Goal: Navigation & Orientation: Find specific page/section

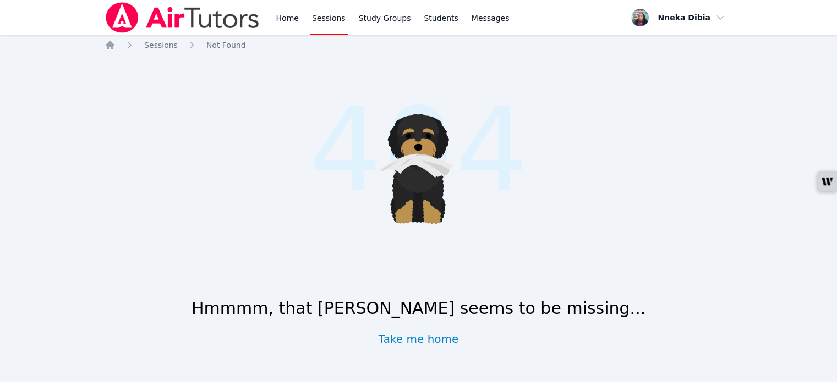
click at [273, 21] on div "Home Sessions Study Groups Students Messages" at bounding box center [308, 17] width 407 height 35
click at [283, 23] on link "Home" at bounding box center [286, 17] width 27 height 35
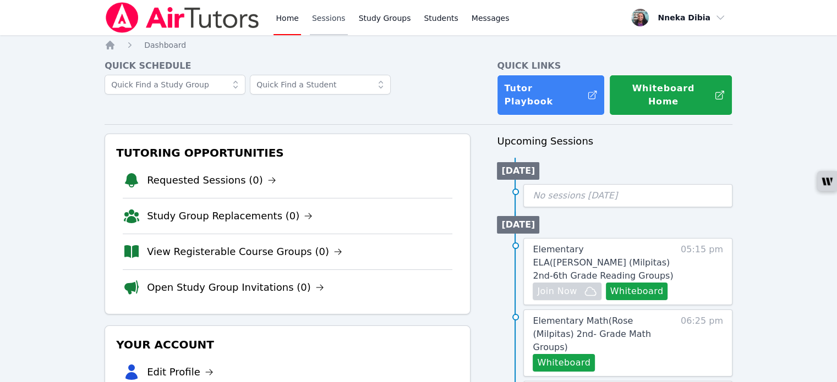
click at [319, 17] on link "Sessions" at bounding box center [329, 17] width 38 height 35
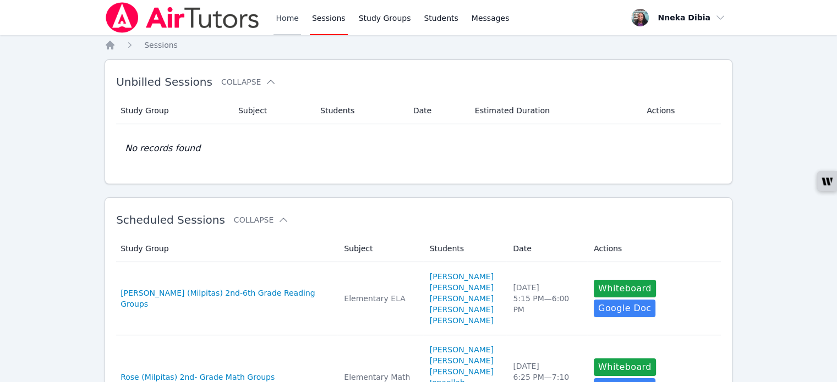
click at [292, 24] on link "Home" at bounding box center [286, 17] width 27 height 35
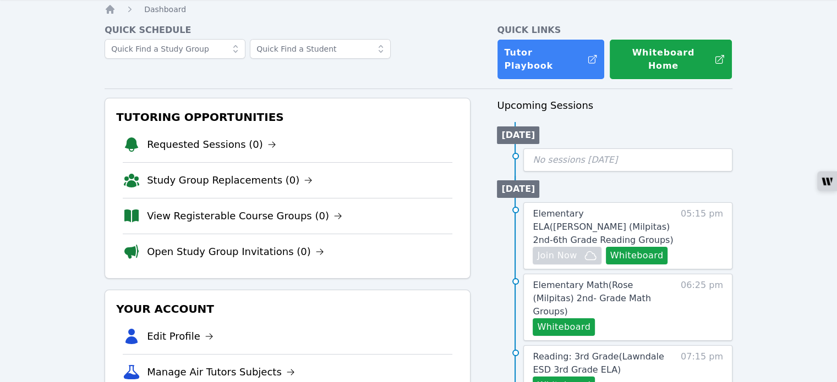
scroll to position [55, 0]
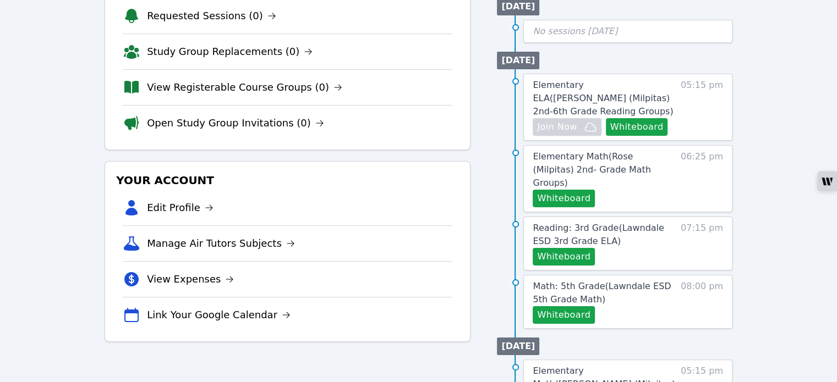
scroll to position [165, 0]
